Goal: Task Accomplishment & Management: Use online tool/utility

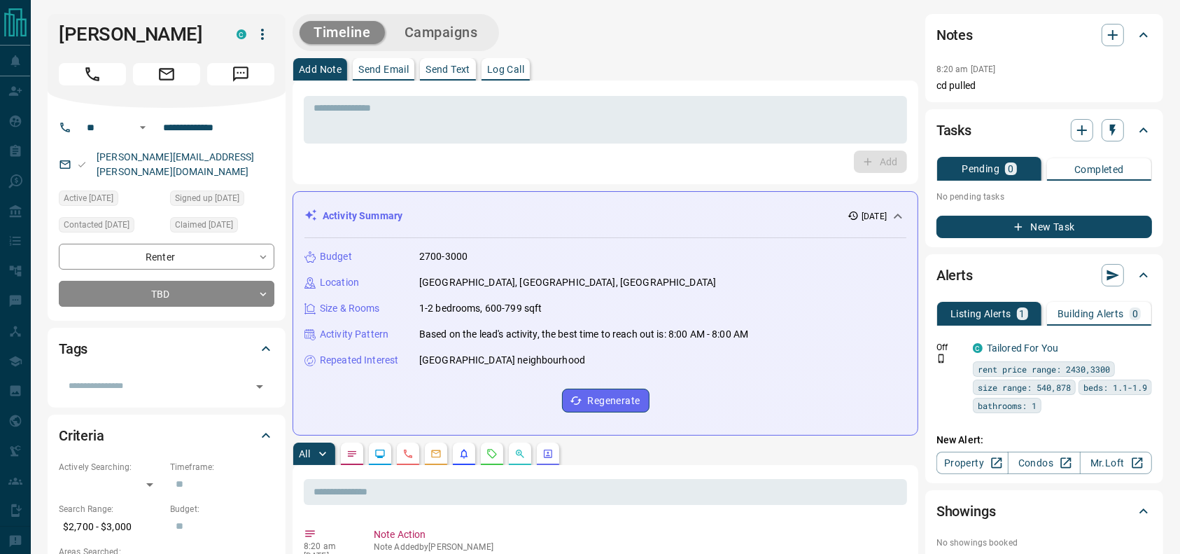
click at [654, 60] on div "Add Note Send Email Send Text Log Call" at bounding box center [606, 69] width 626 height 22
click at [606, 83] on div "* ​ Add" at bounding box center [606, 133] width 626 height 104
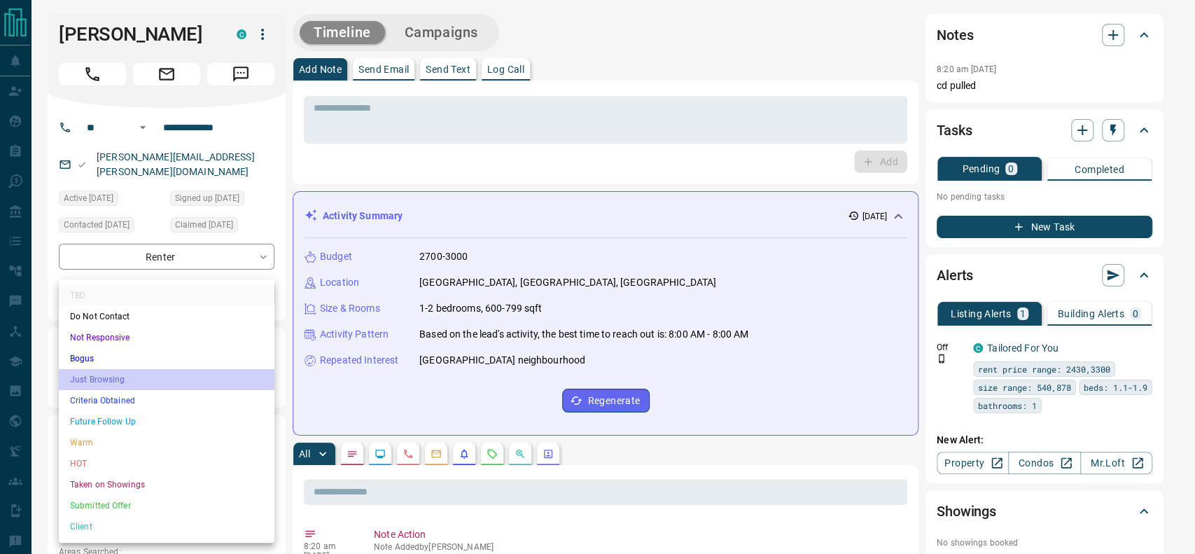
click at [141, 383] on li "Just Browsing" at bounding box center [167, 379] width 216 height 21
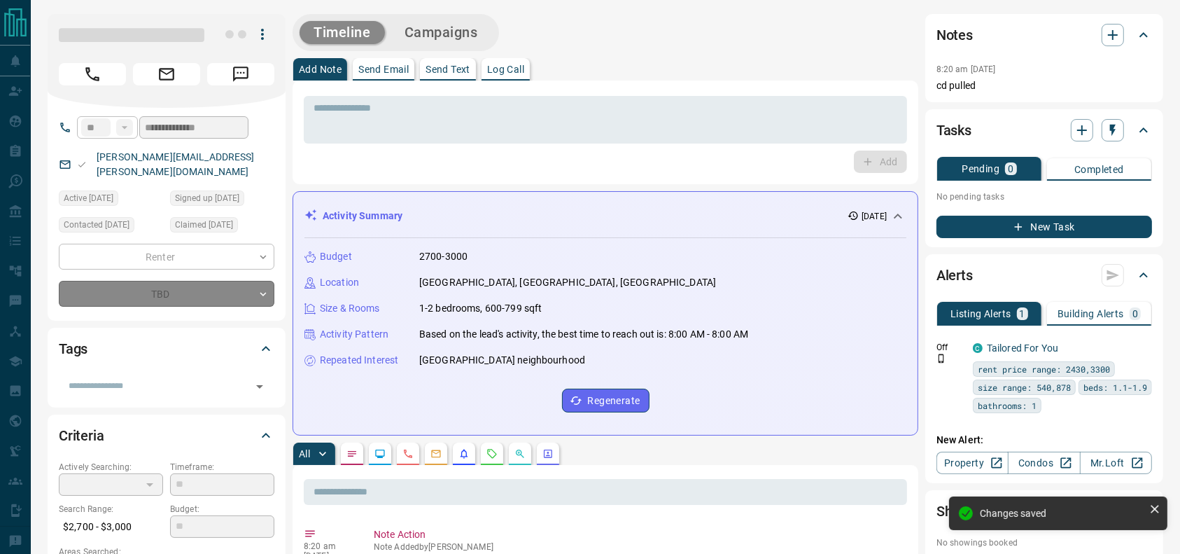
click at [736, 62] on div "Add Note Send Email Send Text Log Call" at bounding box center [606, 69] width 626 height 22
type input "*"
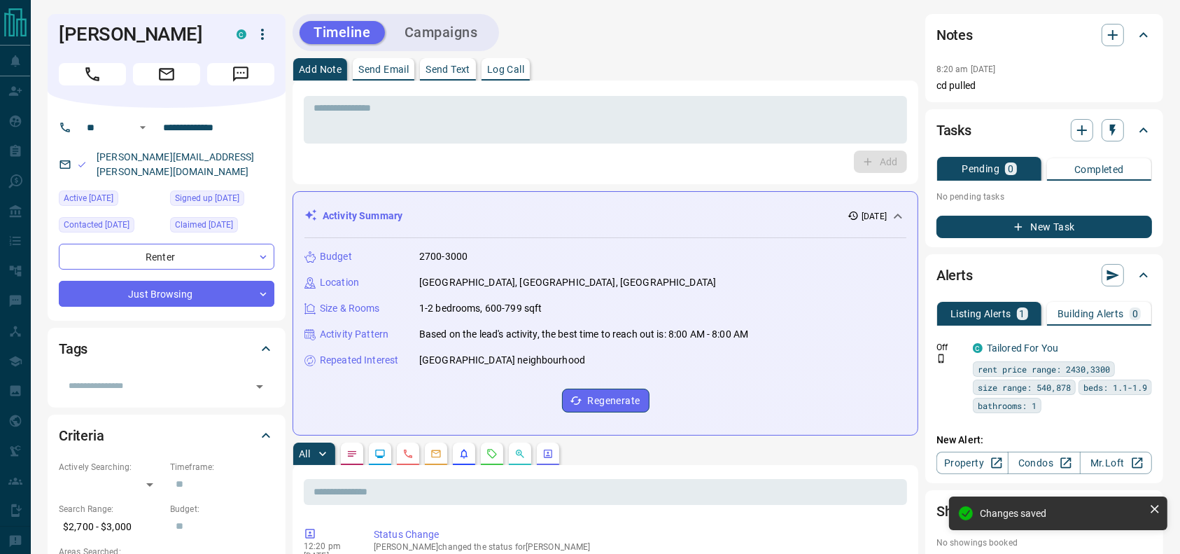
click at [737, 62] on div "Add Note Send Email Send Text Log Call" at bounding box center [606, 69] width 626 height 22
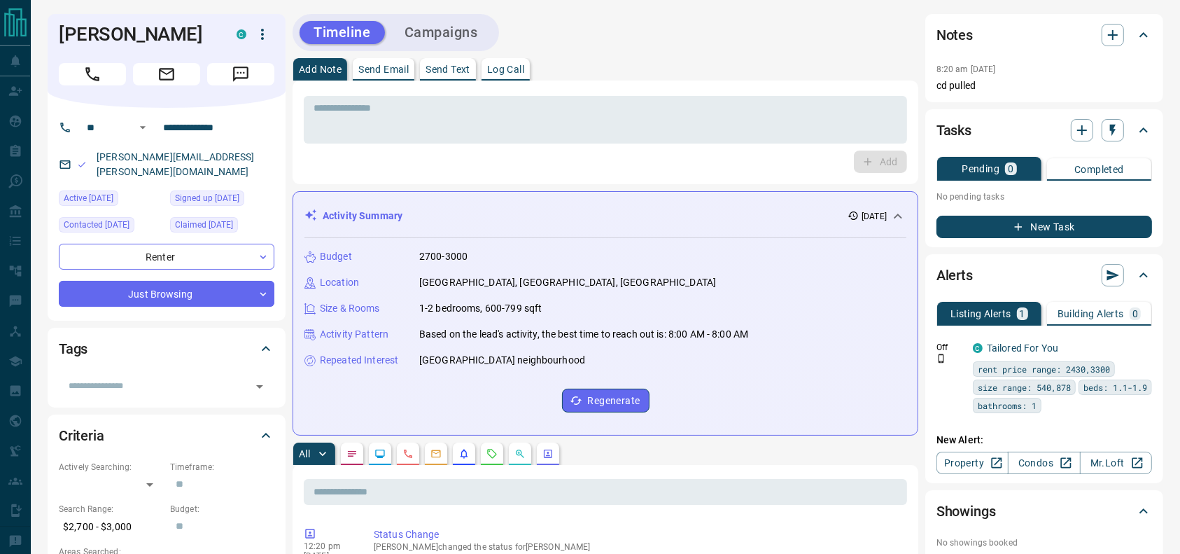
click at [703, 16] on div "Timeline Campaigns" at bounding box center [606, 32] width 626 height 37
click at [93, 43] on h1 "[PERSON_NAME]" at bounding box center [137, 34] width 157 height 22
click at [103, 77] on button "Call" at bounding box center [92, 74] width 67 height 22
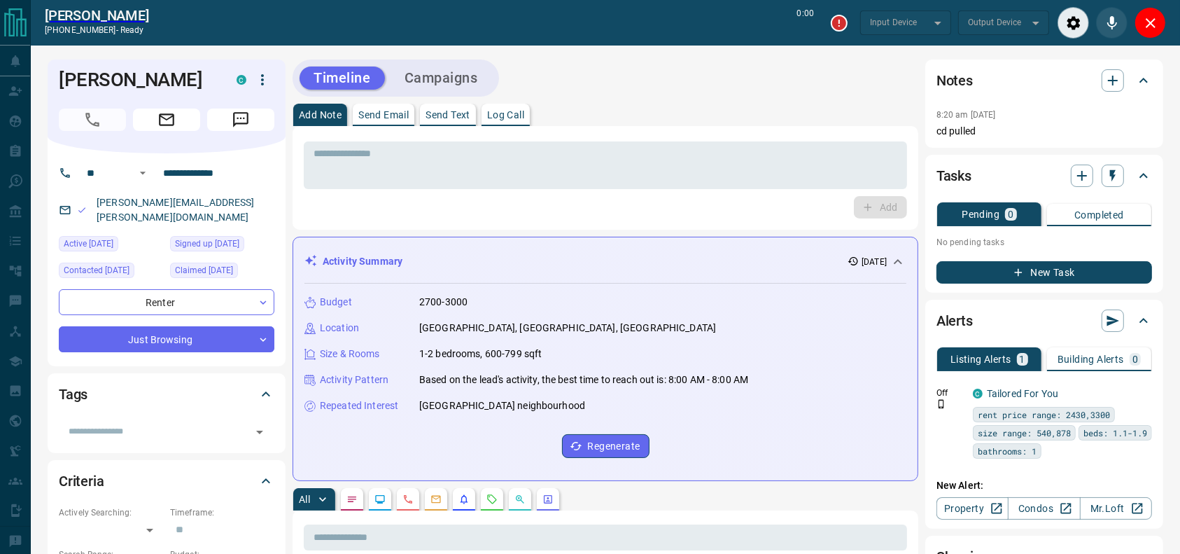
type input "*******"
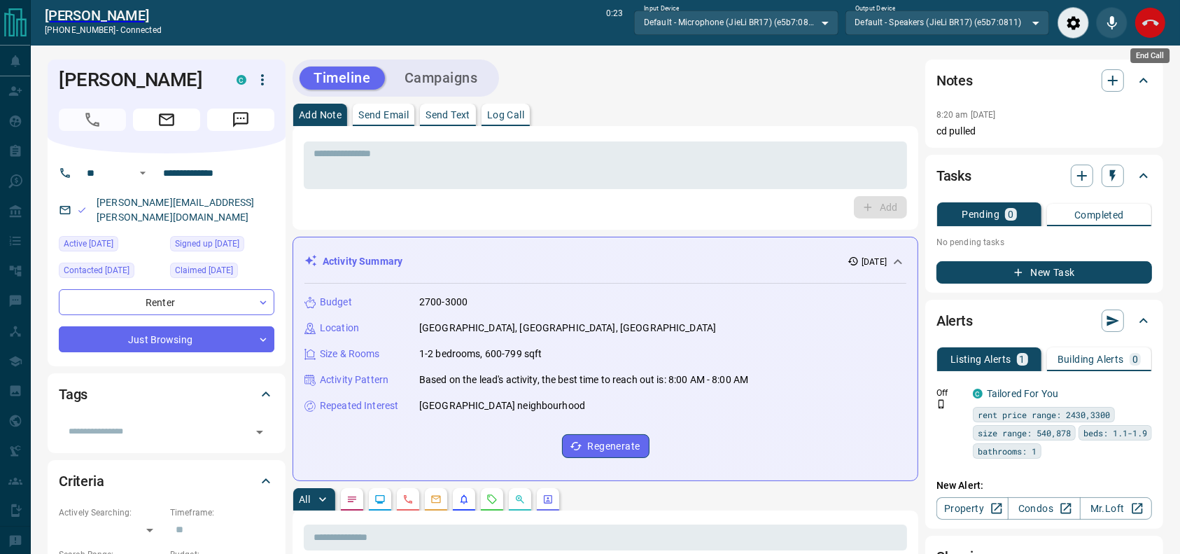
click at [1160, 18] on button "End Call" at bounding box center [1151, 23] width 32 height 32
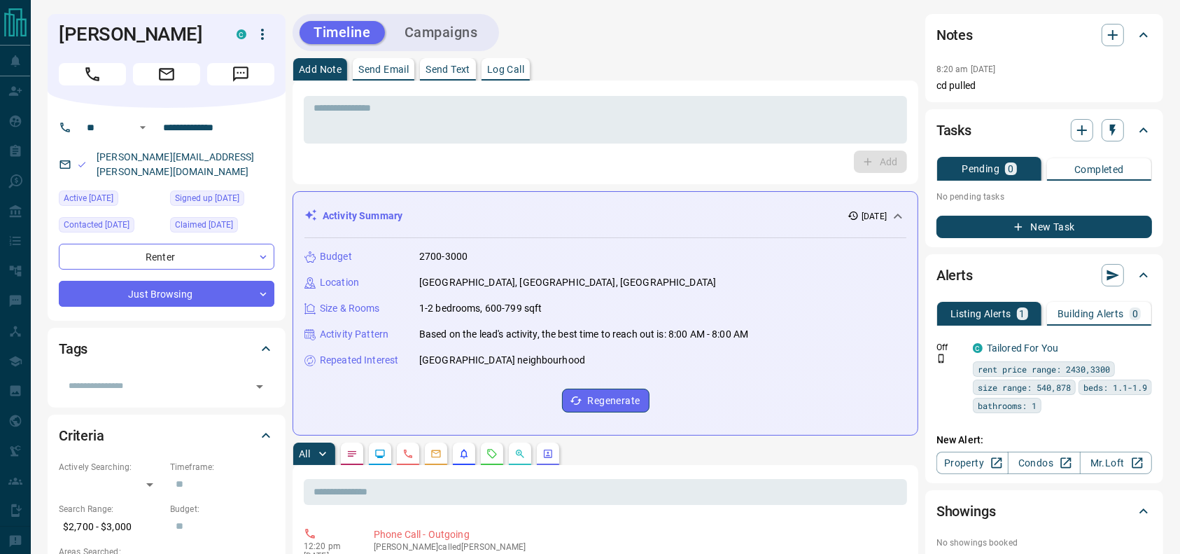
click at [790, 144] on div "* ​ Add" at bounding box center [605, 132] width 603 height 81
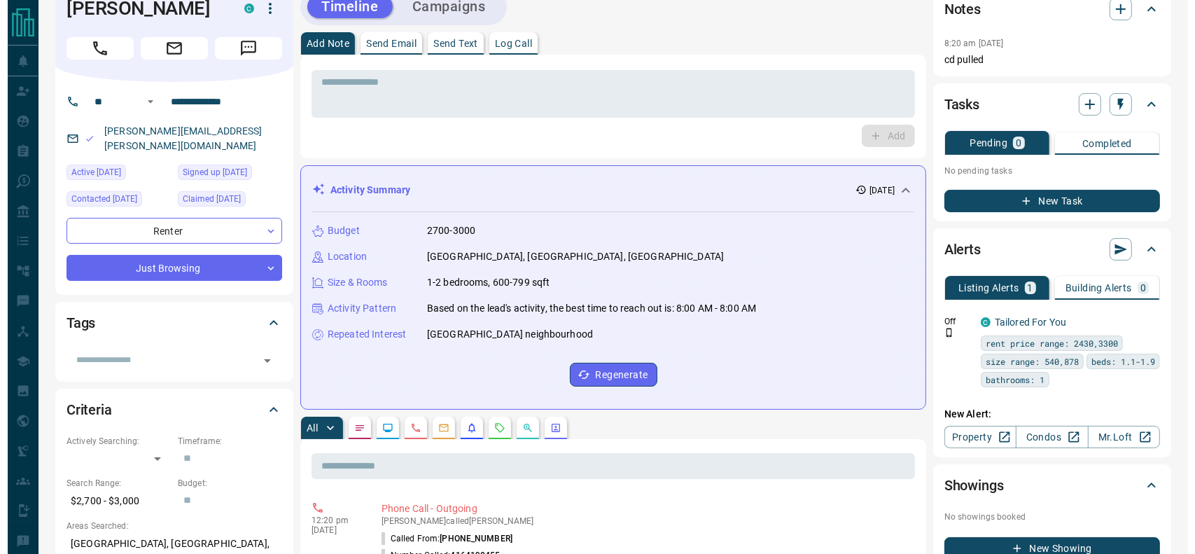
scroll to position [24, 0]
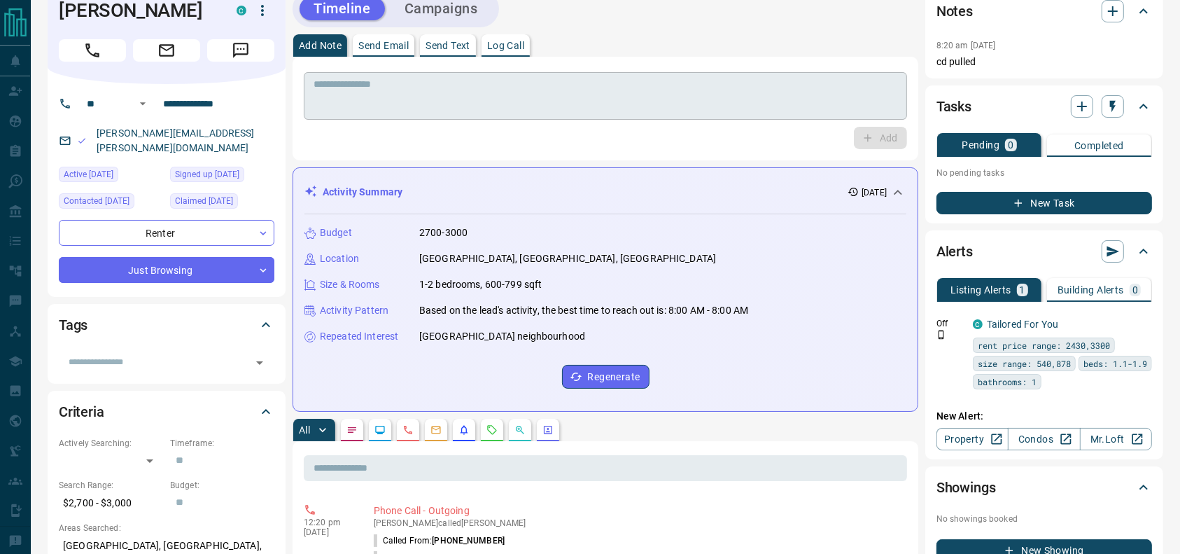
click at [501, 94] on textarea at bounding box center [606, 96] width 584 height 36
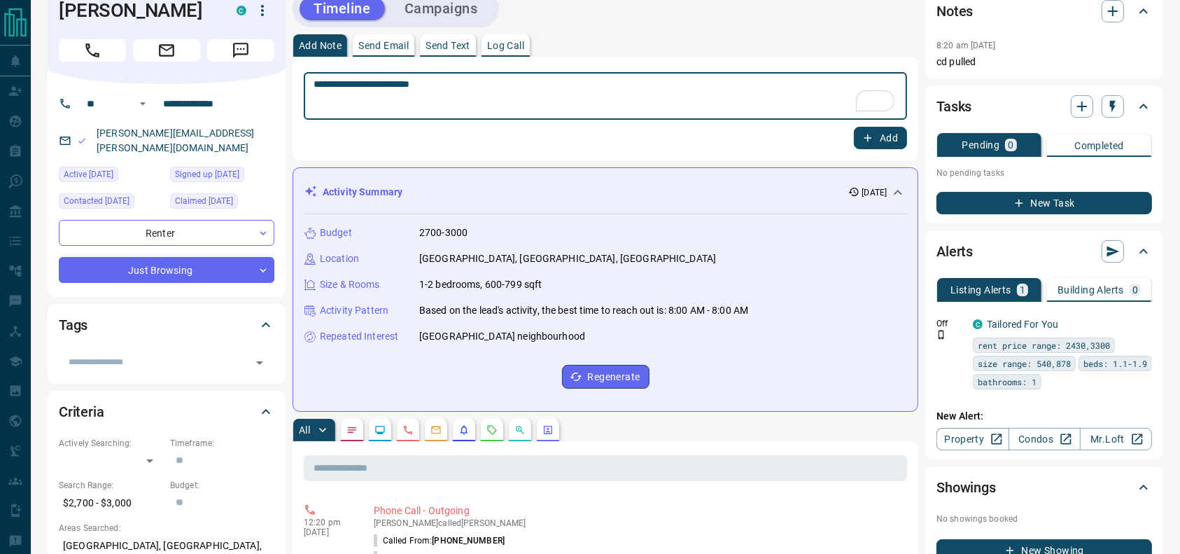
type textarea "**********"
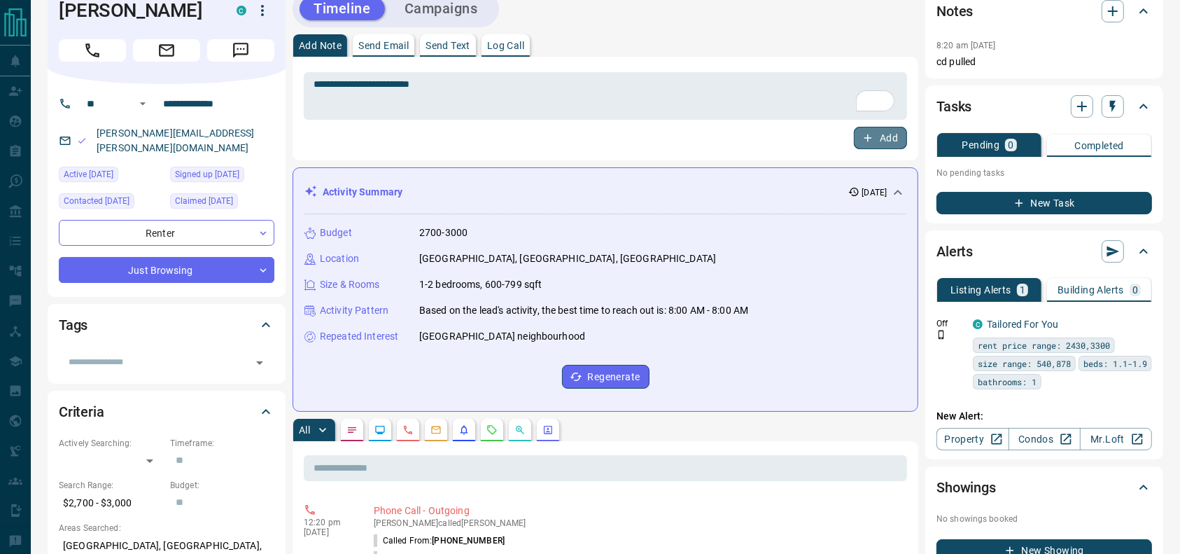
click at [893, 130] on button "Add" at bounding box center [880, 138] width 53 height 22
click at [486, 13] on button "Campaigns" at bounding box center [442, 8] width 102 height 23
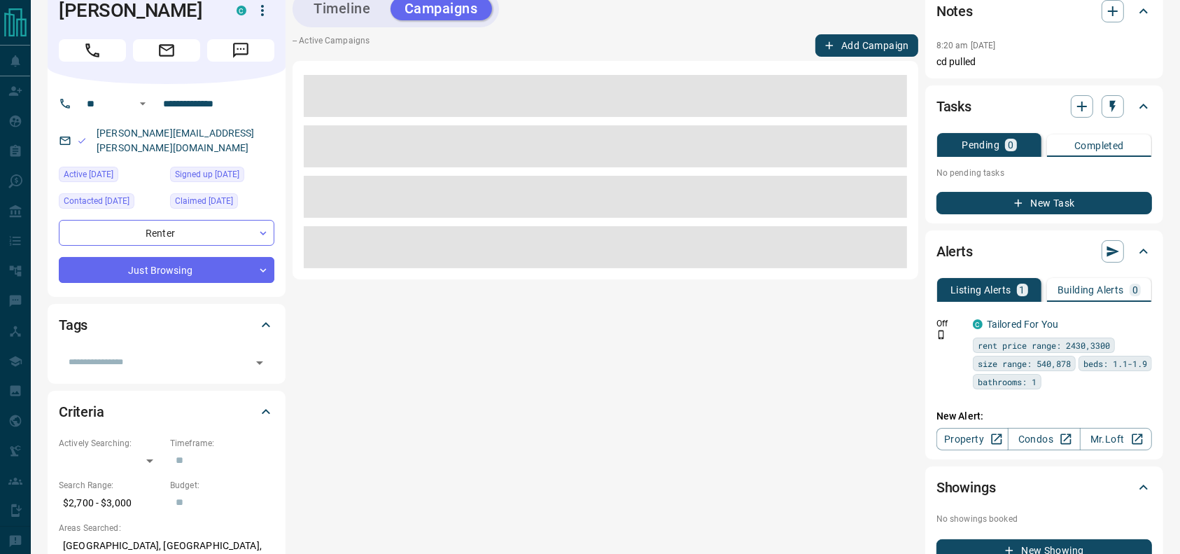
click at [825, 58] on div "-- Active Campaigns Add Campaign" at bounding box center [606, 156] width 626 height 245
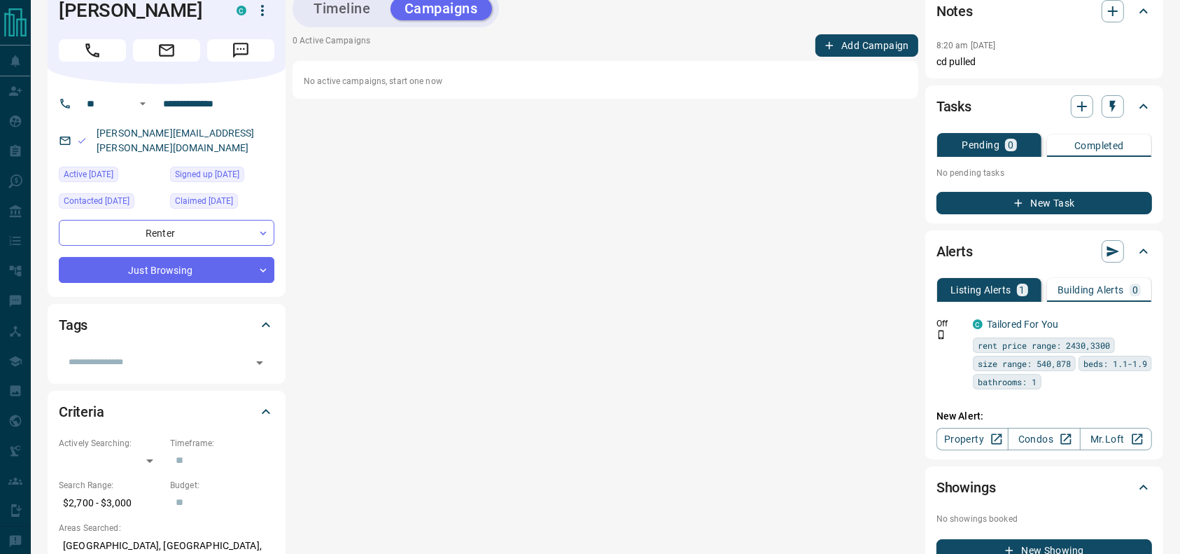
click at [825, 58] on div "0 Active Campaigns Add Campaign No active campaigns, start one now" at bounding box center [606, 66] width 626 height 64
click at [840, 48] on button "Add Campaign" at bounding box center [867, 45] width 103 height 22
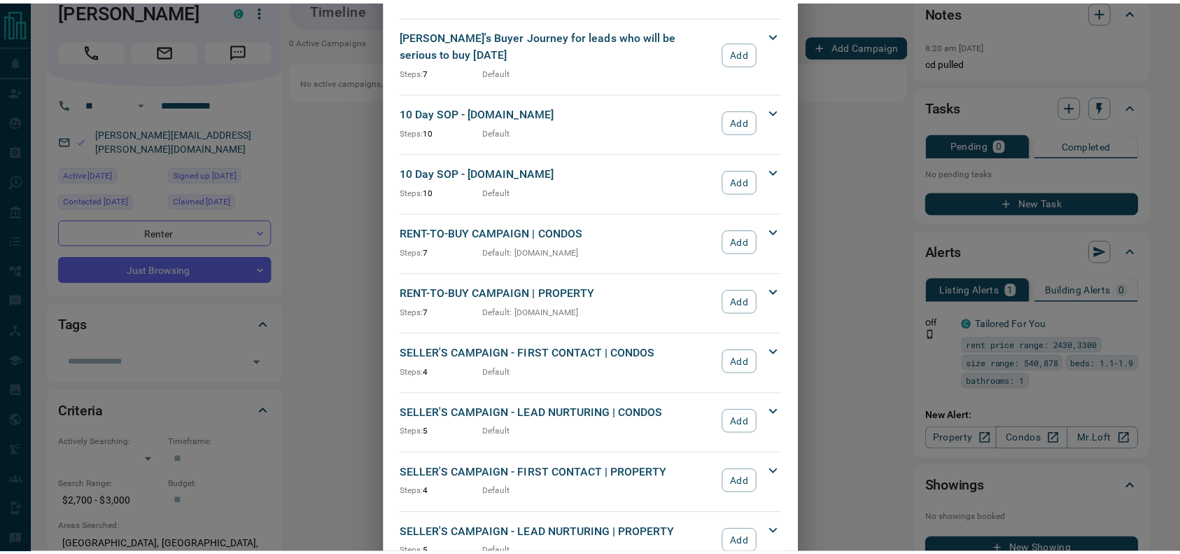
scroll to position [1251, 0]
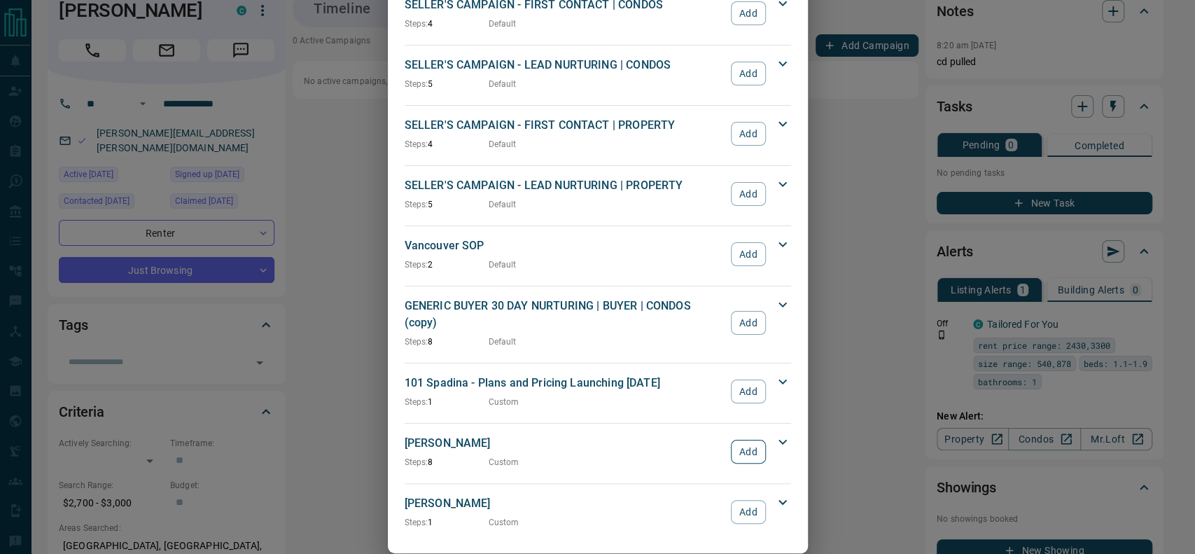
click at [750, 440] on button "Add" at bounding box center [748, 452] width 34 height 24
